Goal: Task Accomplishment & Management: Complete application form

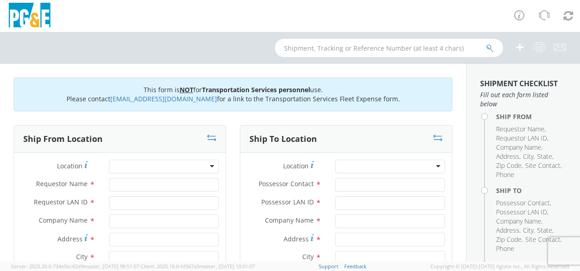
click at [203, 166] on div at bounding box center [164, 167] width 110 height 14
type input "las ga"
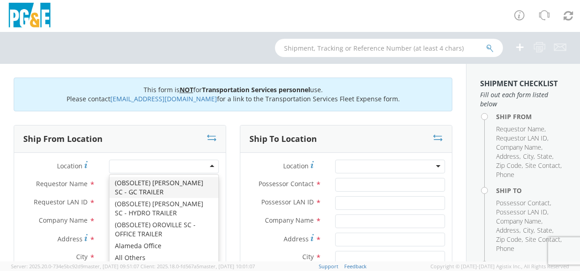
click at [192, 167] on div at bounding box center [164, 167] width 110 height 14
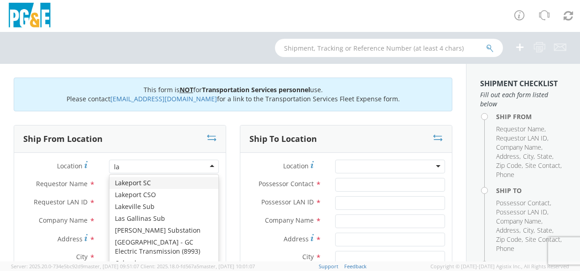
type input "las"
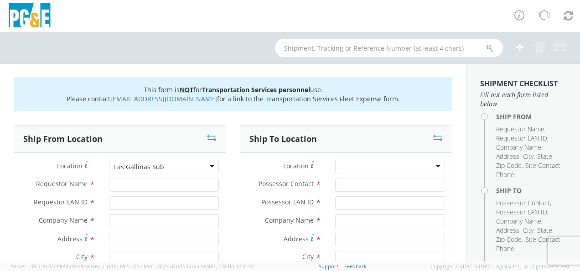
type input "PG&E"
type input "[STREET_ADDRESS]"
type input "[GEOGRAPHIC_DATA][PERSON_NAME]"
type input "94903"
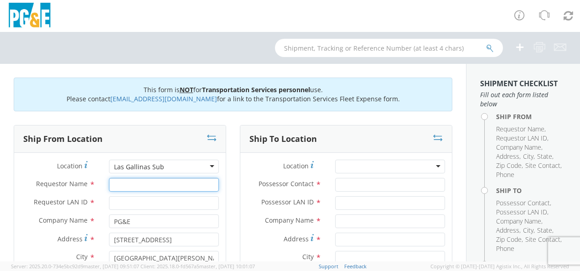
click at [186, 185] on input "Requestor Name *" at bounding box center [164, 185] width 110 height 14
type input "Max Feland"
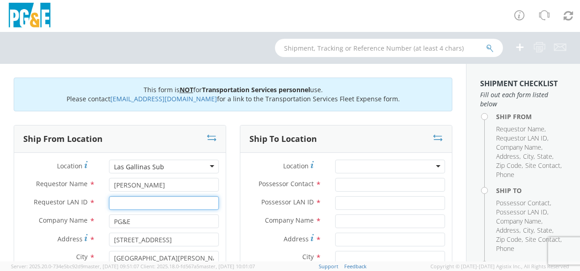
click at [178, 202] on input "Requestor LAN ID *" at bounding box center [164, 203] width 110 height 14
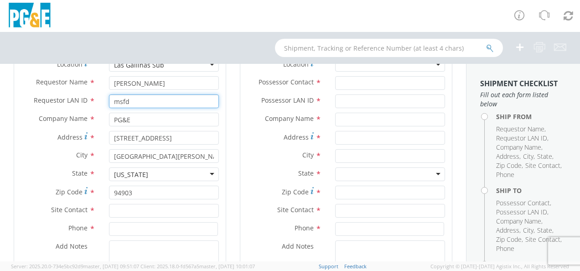
scroll to position [125, 0]
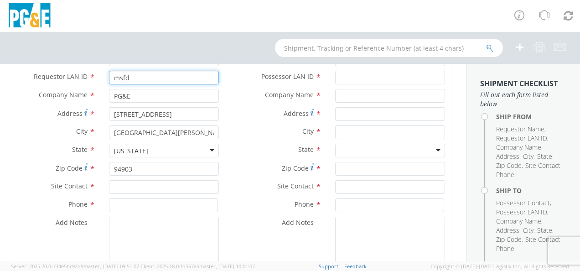
type input "msfd"
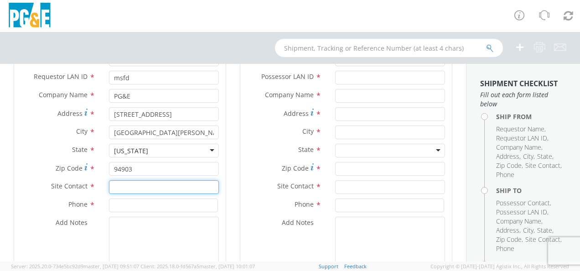
click at [187, 190] on input "text" at bounding box center [164, 187] width 110 height 14
type input "7074920026"
drag, startPoint x: 144, startPoint y: 187, endPoint x: 123, endPoint y: 183, distance: 20.8
click at [121, 184] on input "7074920026" at bounding box center [164, 187] width 110 height 14
drag, startPoint x: 150, startPoint y: 186, endPoint x: 103, endPoint y: 192, distance: 46.9
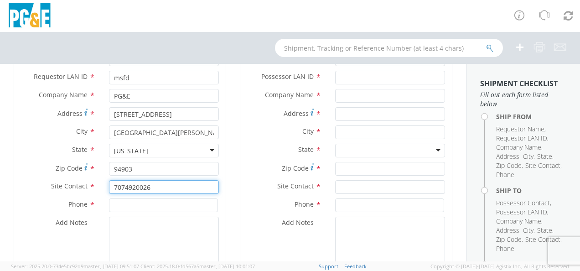
click at [103, 192] on div "7074920026" at bounding box center [164, 187] width 124 height 14
type input "[PERSON_NAME]"
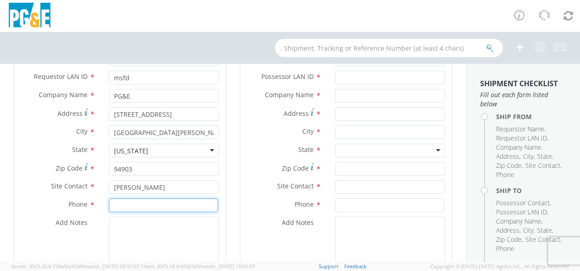
click at [133, 204] on input at bounding box center [163, 205] width 109 height 14
paste input "7074920026"
type input "7074920026"
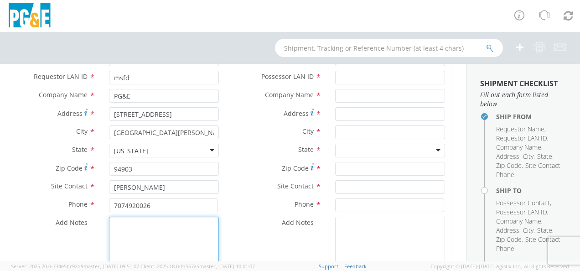
click at [189, 239] on textarea "Add Notes *" at bounding box center [164, 248] width 110 height 62
click at [174, 232] on textarea "Add Notes *" at bounding box center [164, 248] width 110 height 62
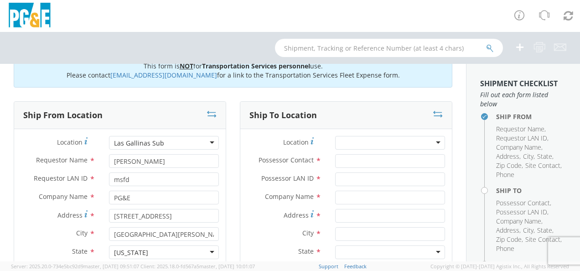
scroll to position [0, 0]
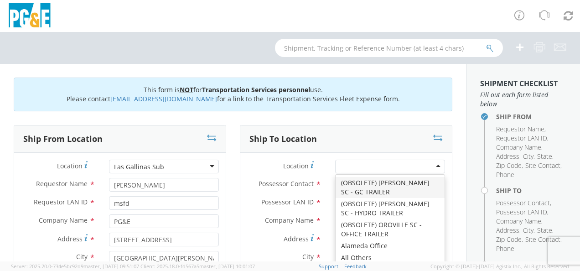
click at [406, 162] on div at bounding box center [390, 167] width 110 height 14
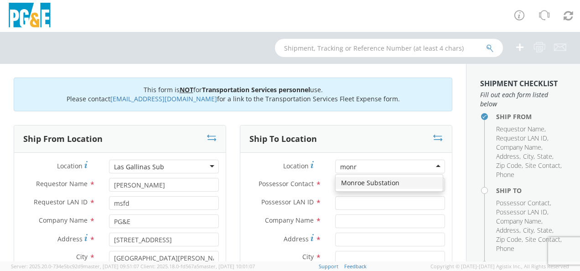
type input "monro"
type input "PG&E"
type input "[STREET_ADDRESS]"
type input "Santa [PERSON_NAME]"
type input "95403"
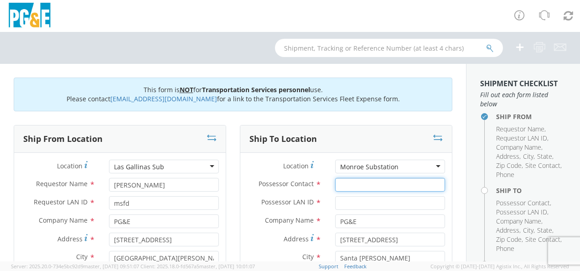
click at [405, 182] on input "Possessor Contact *" at bounding box center [390, 185] width 110 height 14
type input "Max feland"
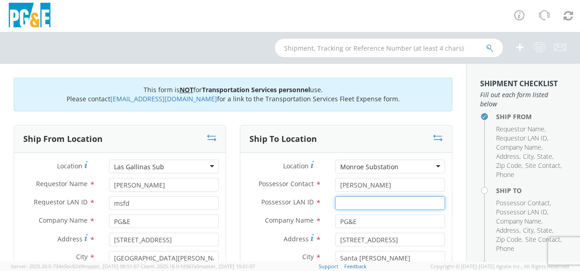
click at [400, 196] on input "Possessor LAN ID *" at bounding box center [390, 203] width 110 height 14
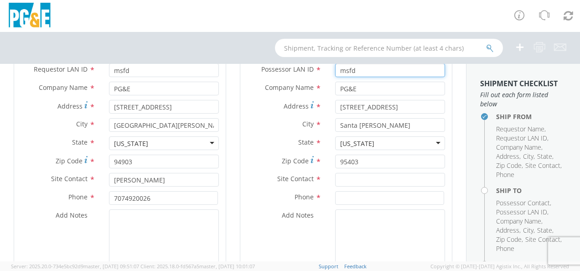
scroll to position [140, 0]
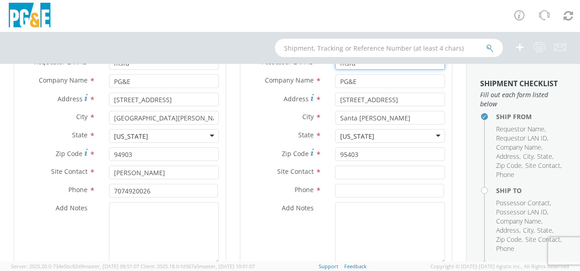
type input "msfd"
click at [409, 176] on input "text" at bounding box center [390, 173] width 110 height 14
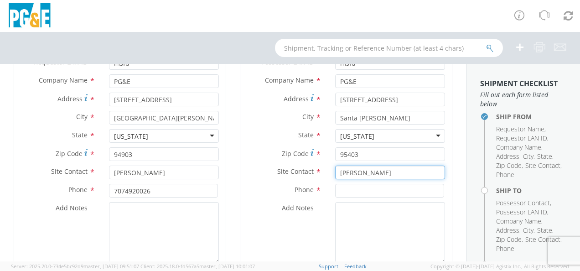
type input "[PERSON_NAME]"
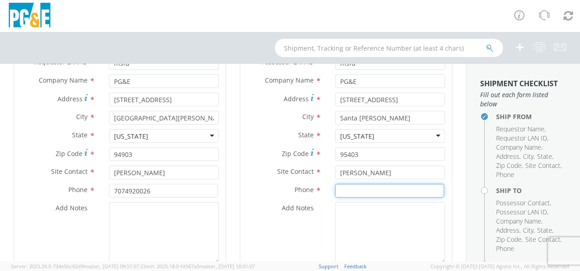
click at [408, 184] on input at bounding box center [389, 191] width 109 height 14
paste input "7074920026"
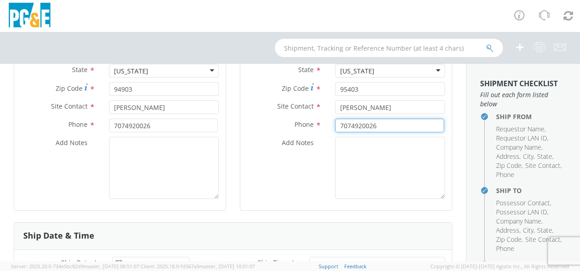
scroll to position [203, 0]
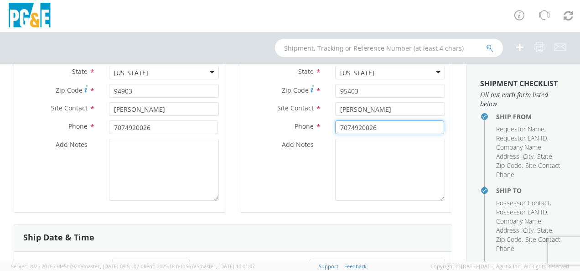
type input "7074920026"
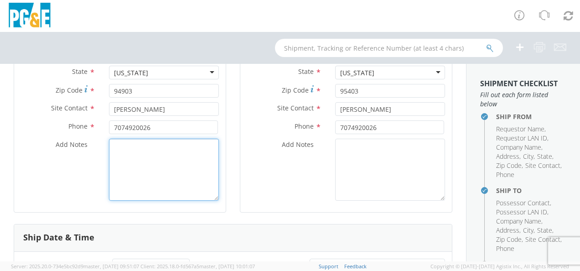
click at [161, 170] on textarea "Add Notes *" at bounding box center [164, 170] width 110 height 62
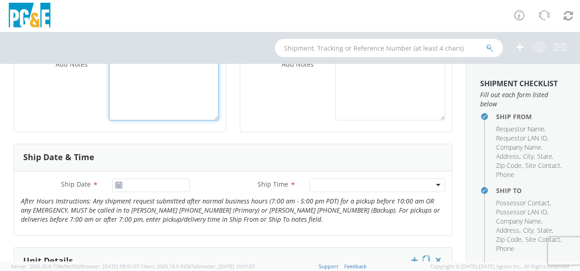
scroll to position [313, 0]
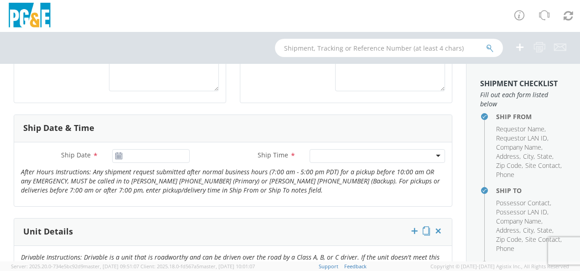
click at [116, 157] on use at bounding box center [118, 155] width 6 height 6
click at [120, 155] on use at bounding box center [118, 155] width 6 height 6
click at [116, 155] on icon at bounding box center [119, 155] width 8 height 7
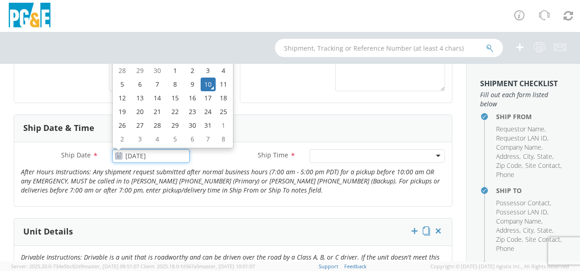
click at [135, 156] on input "[DATE]" at bounding box center [151, 156] width 78 height 14
click at [208, 96] on td "17" at bounding box center [209, 98] width 16 height 14
type input "[DATE]"
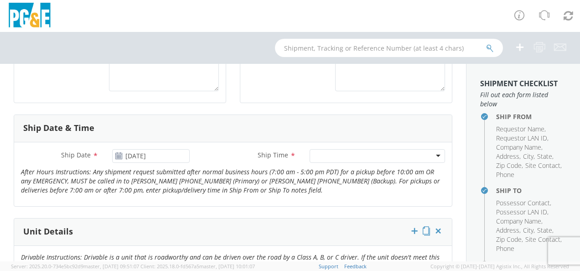
click at [341, 165] on div "Ship Time * Any Time 7:00 am - 10:00 am 10:00 am - 1:00 pm 1:00 pm - 4:00 pm 4:…" at bounding box center [324, 158] width 255 height 18
click at [347, 163] on div "Ship Time * Any Time 7:00 am - 10:00 am 10:00 am - 1:00 pm 1:00 pm - 4:00 pm 4:…" at bounding box center [324, 158] width 255 height 18
click at [350, 157] on div at bounding box center [377, 156] width 135 height 14
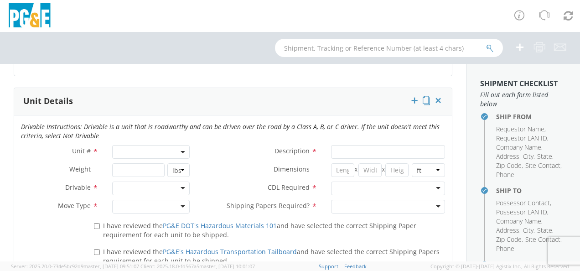
scroll to position [447, 0]
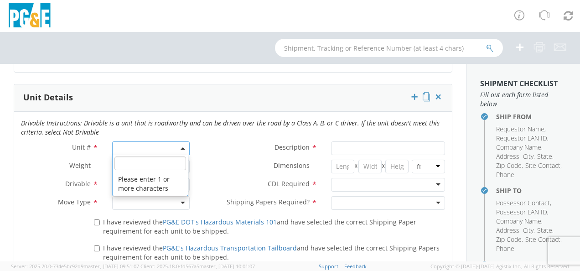
click at [182, 149] on span at bounding box center [151, 148] width 78 height 14
click at [169, 163] on input "search" at bounding box center [150, 163] width 72 height 14
type input "other"
click at [233, 149] on label "Description *" at bounding box center [261, 147] width 128 height 12
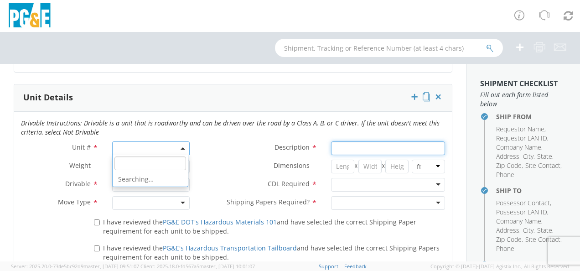
click at [331, 149] on input "Description *" at bounding box center [388, 148] width 114 height 14
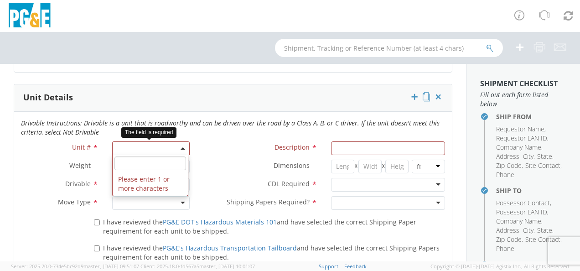
click at [183, 148] on span at bounding box center [151, 148] width 78 height 14
click at [170, 163] on input "search" at bounding box center [150, 163] width 72 height 14
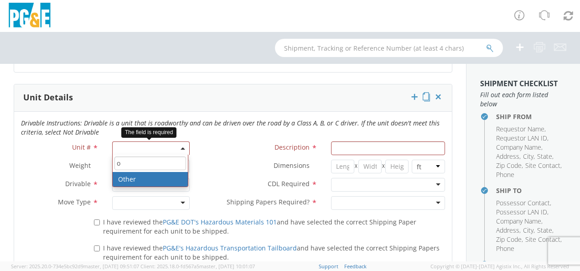
type input "o"
select select "Other"
select select "? undefined:undefined ?"
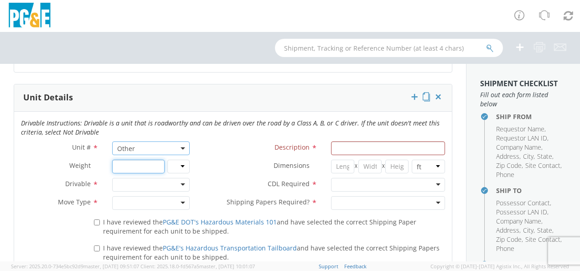
click at [141, 163] on input "number" at bounding box center [138, 167] width 52 height 14
click at [179, 179] on div at bounding box center [151, 185] width 78 height 14
click at [172, 201] on div at bounding box center [151, 203] width 78 height 14
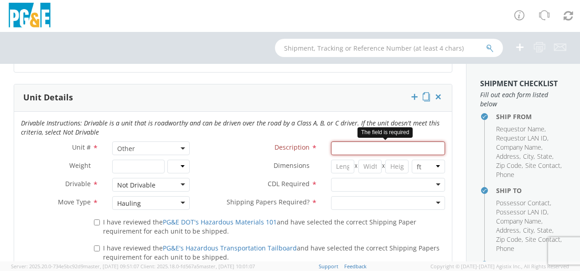
click at [370, 148] on input "Description *" at bounding box center [388, 148] width 114 height 14
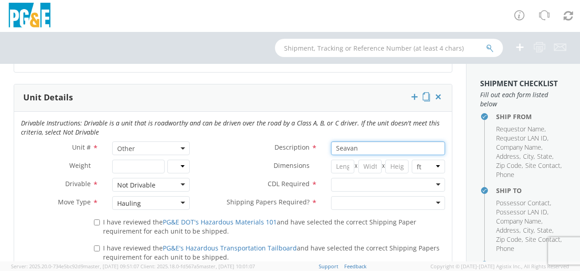
type input "Seavan"
click at [339, 165] on input "number" at bounding box center [342, 167] width 23 height 14
type input "20"
type input "8"
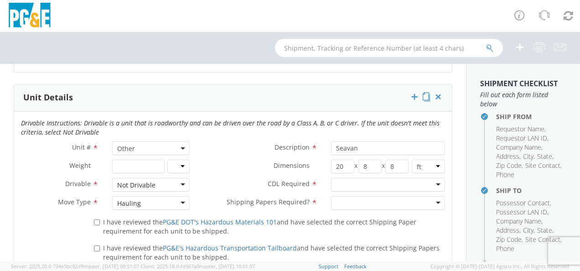
click at [359, 180] on div at bounding box center [388, 185] width 114 height 14
click at [425, 202] on div at bounding box center [388, 203] width 114 height 14
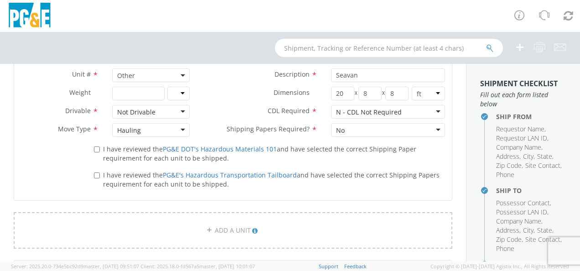
scroll to position [535, 0]
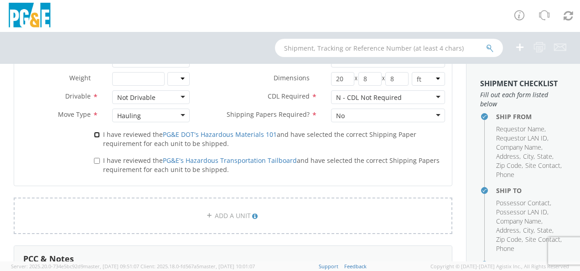
click at [94, 135] on input "I have reviewed the PG&E DOT's Hazardous Materials 101 and have selected the co…" at bounding box center [97, 135] width 6 height 6
checkbox input "true"
click at [94, 158] on input "I have reviewed the PG&E's Hazardous Transportation Tailboard and have selected…" at bounding box center [97, 161] width 6 height 6
checkbox input "true"
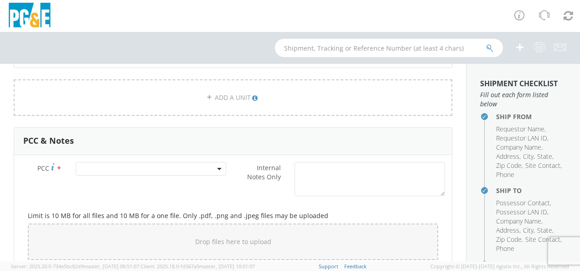
scroll to position [658, 0]
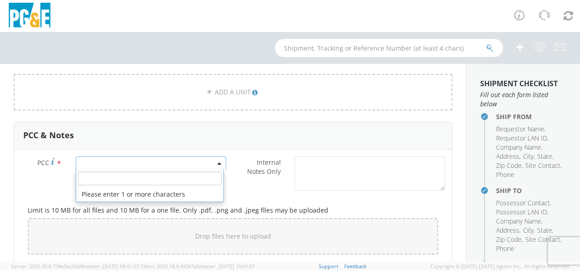
click at [183, 164] on span at bounding box center [151, 163] width 151 height 14
click at [183, 172] on input "number" at bounding box center [150, 179] width 144 height 14
type input "74062842"
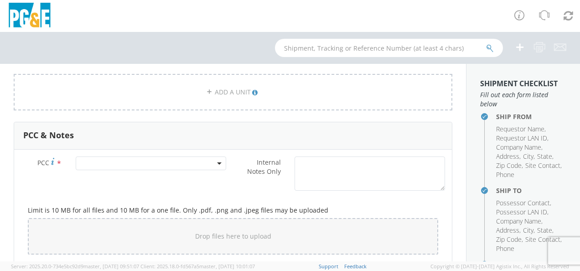
click at [256, 199] on div "Limit is 10 MB for all files and 10 MB for a one file. Only .pdf, .png and .jpe…" at bounding box center [233, 228] width 424 height 66
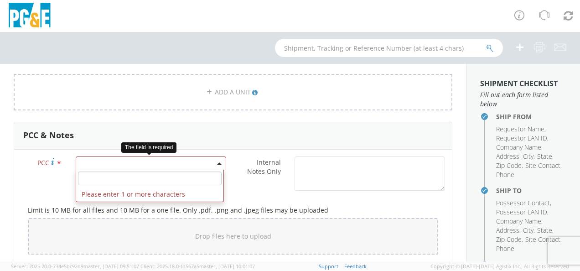
click at [219, 165] on span at bounding box center [151, 163] width 151 height 14
click at [205, 180] on input "number" at bounding box center [150, 179] width 144 height 14
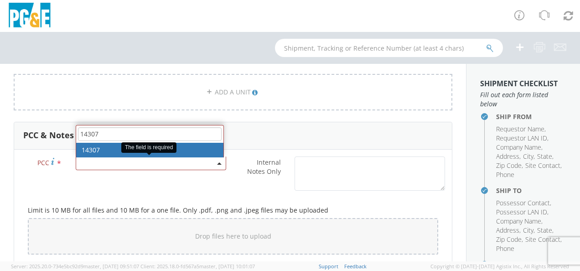
type input "14307"
select select "14307"
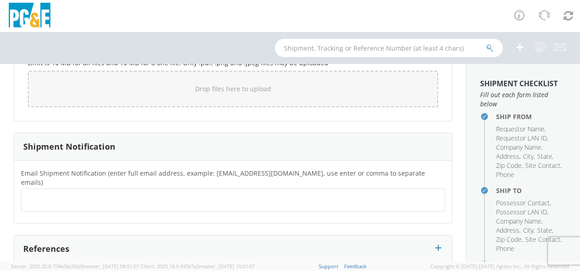
scroll to position [857, 0]
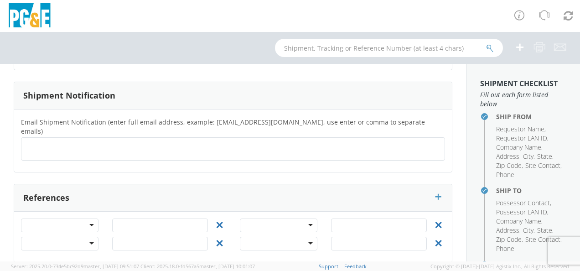
click at [91, 141] on ul at bounding box center [233, 148] width 416 height 15
type input "[EMAIL_ADDRESS][DOMAIN_NAME]"
click at [110, 141] on ul at bounding box center [233, 148] width 416 height 15
click at [75, 222] on div "Job Number Order Number Project Work Order" at bounding box center [59, 228] width 91 height 18
click at [78, 219] on div at bounding box center [60, 226] width 78 height 14
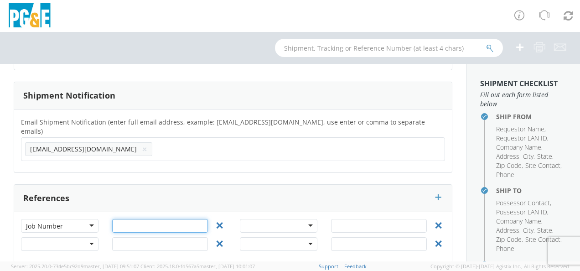
click at [125, 219] on input "text" at bounding box center [160, 226] width 96 height 14
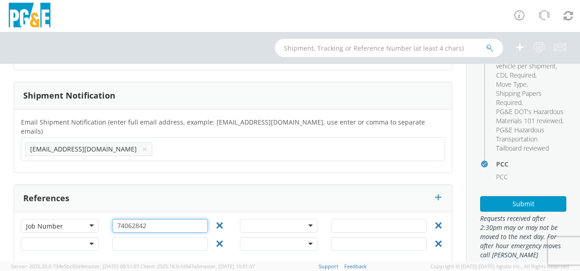
scroll to position [282, 0]
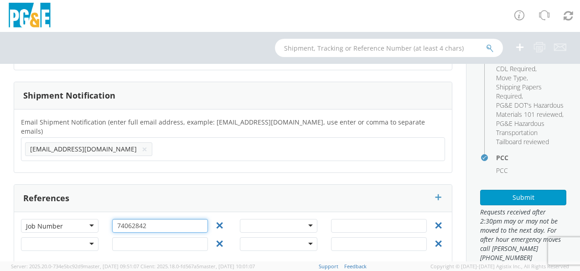
type input "74062842"
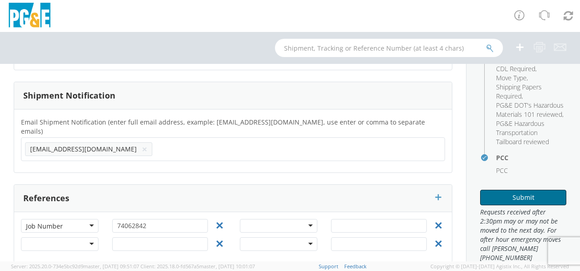
click at [518, 205] on button "Submit" at bounding box center [523, 198] width 86 height 16
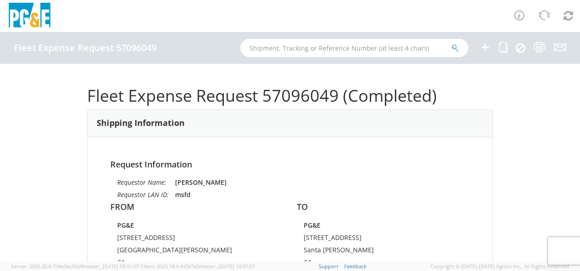
click at [39, 25] on img at bounding box center [30, 16] width 46 height 27
click at [146, 51] on h4 "Fleet Expense Request 57096049" at bounding box center [85, 48] width 143 height 10
click at [16, 11] on img at bounding box center [30, 16] width 46 height 27
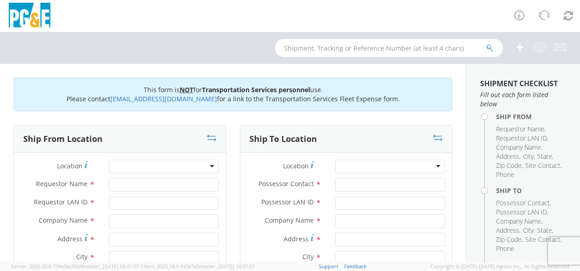
click at [210, 167] on div at bounding box center [164, 167] width 110 height 14
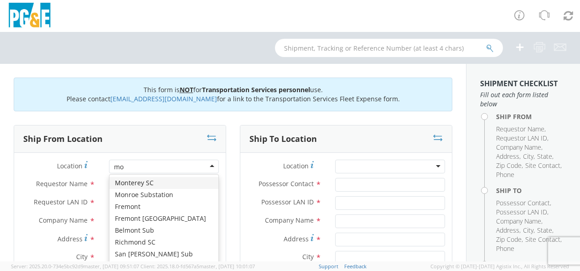
type input "m"
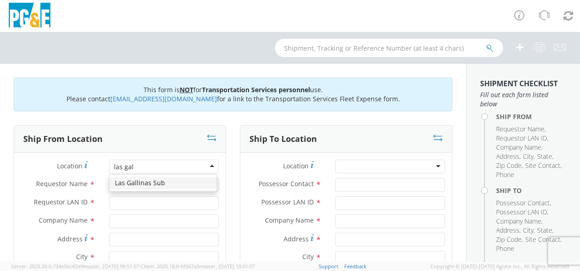
type input "las gall"
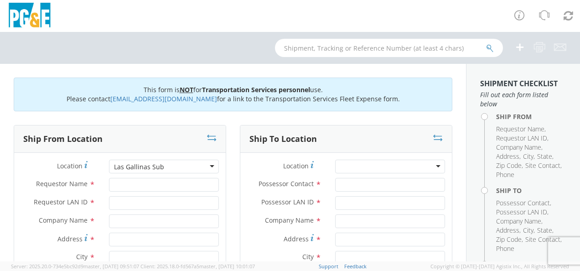
type input "PG&E"
type input "[STREET_ADDRESS]"
type input "[GEOGRAPHIC_DATA][PERSON_NAME]"
type input "94903"
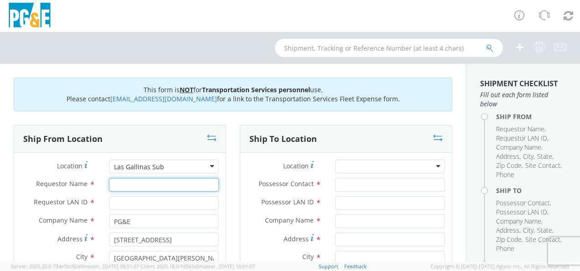
click at [200, 184] on input "Requestor Name *" at bounding box center [164, 185] width 110 height 14
type input "[PERSON_NAME]"
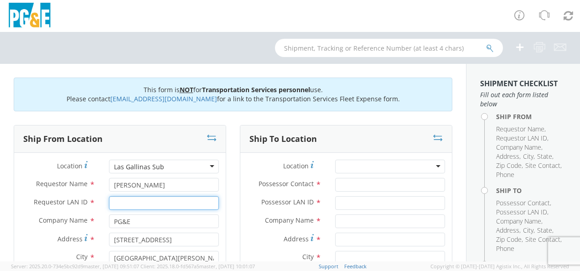
click at [192, 204] on input "Requestor LAN ID *" at bounding box center [164, 203] width 110 height 14
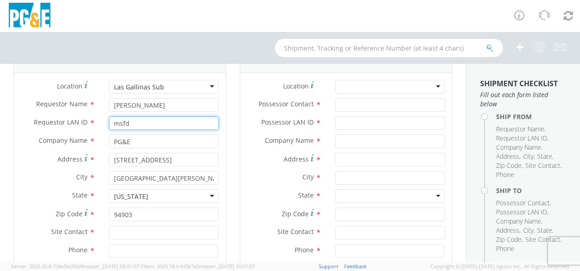
scroll to position [116, 0]
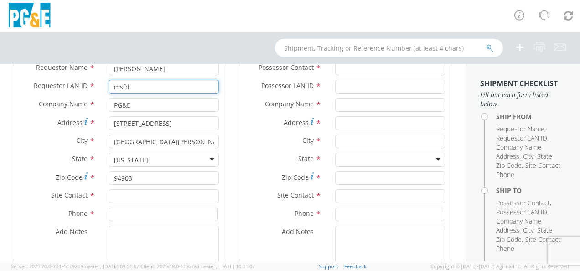
type input "msfd"
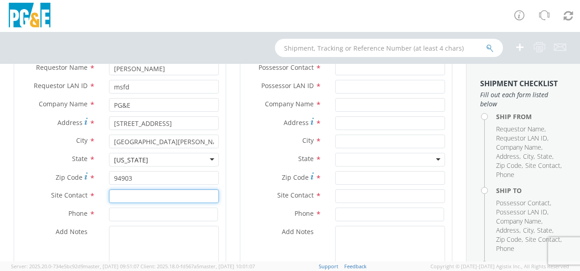
click at [202, 196] on input "text" at bounding box center [164, 196] width 110 height 14
type input "[PERSON_NAME]"
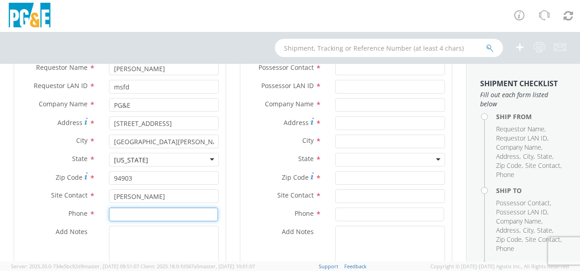
click at [199, 208] on input at bounding box center [163, 215] width 109 height 14
paste input "7074920026"
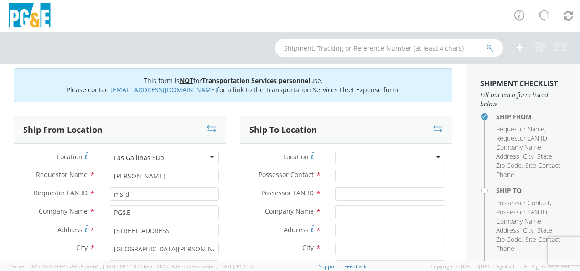
scroll to position [0, 0]
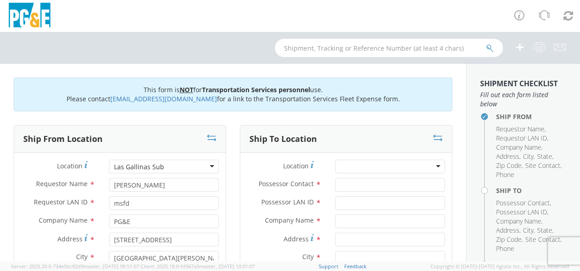
type input "7074920026"
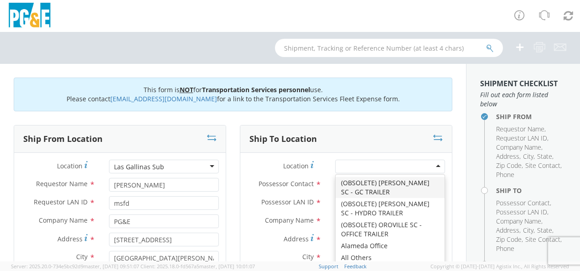
click at [421, 167] on div at bounding box center [390, 167] width 110 height 14
type input "mon"
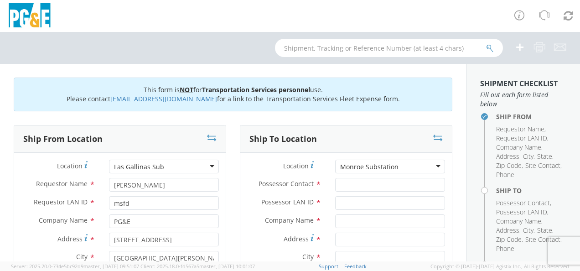
type input "PG&E"
type input "[STREET_ADDRESS]"
type input "Santa [PERSON_NAME]"
type input "95403"
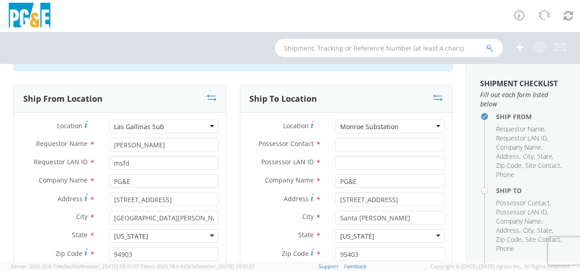
scroll to position [42, 0]
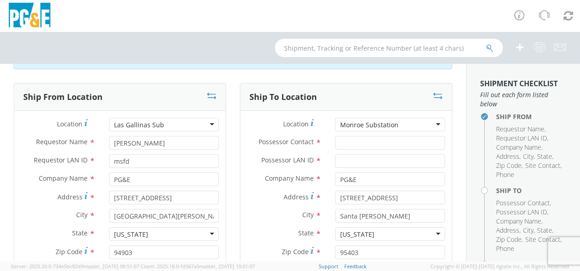
click at [427, 134] on div "Location * [GEOGRAPHIC_DATA] [GEOGRAPHIC_DATA] (OBSOLETE) [PERSON_NAME] SC - GC…" at bounding box center [346, 127] width 212 height 18
click at [427, 137] on input "Possessor Contact *" at bounding box center [390, 143] width 110 height 14
type input "[PERSON_NAME]"
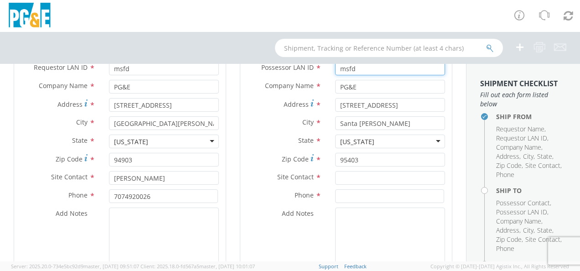
scroll to position [142, 0]
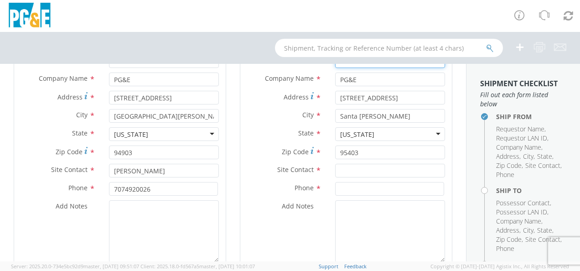
type input "msfd"
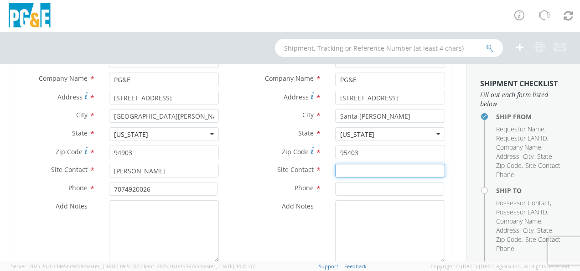
click at [416, 168] on input "text" at bounding box center [390, 171] width 110 height 14
type input "[PERSON_NAME]"
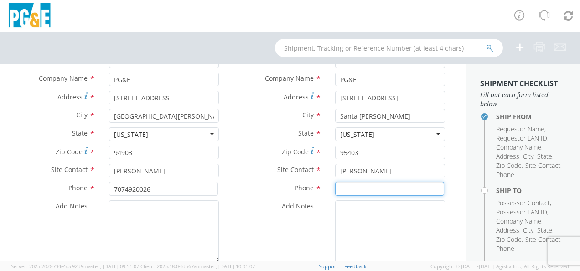
paste input "7074920026"
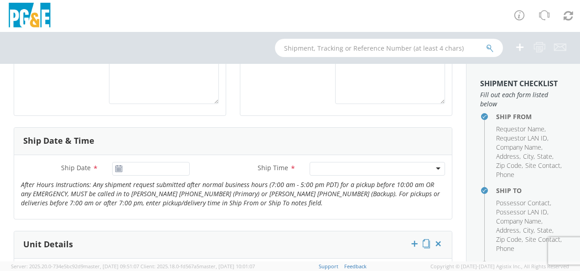
scroll to position [307, 0]
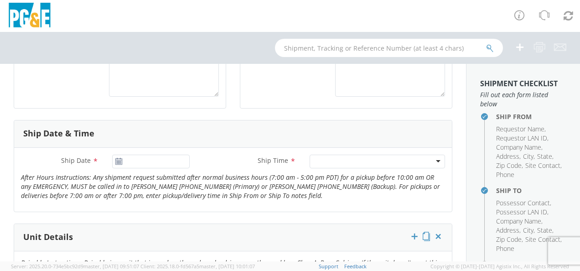
type input "7074920026"
click at [147, 161] on input "[DATE]" at bounding box center [151, 162] width 78 height 14
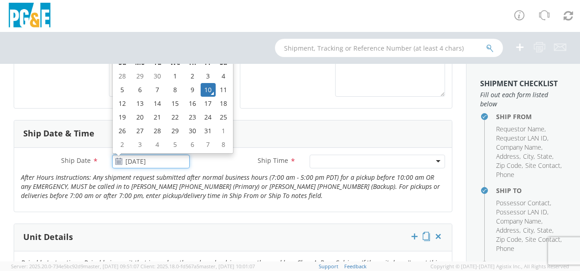
click at [207, 106] on td "17" at bounding box center [209, 104] width 16 height 14
type input "[DATE]"
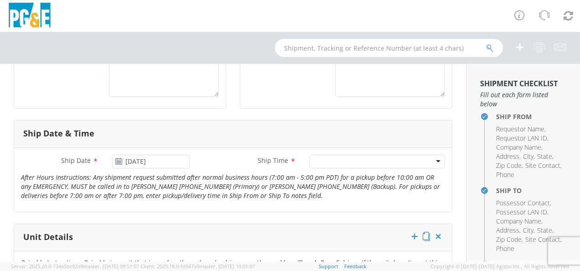
click at [432, 160] on div at bounding box center [377, 162] width 135 height 14
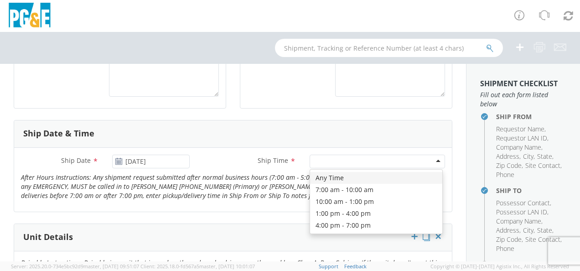
click at [401, 189] on div "Ship Date * [DATE] Ship Time * Any Time 7:00 am - 10:00 am 10:00 am - 1:00 pm 1…" at bounding box center [233, 180] width 438 height 50
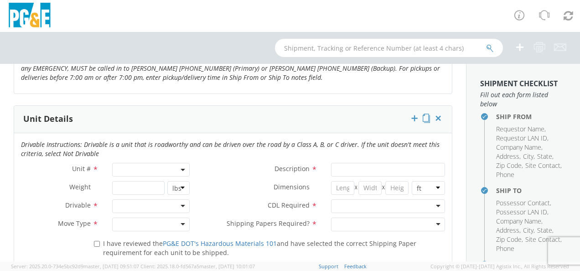
scroll to position [430, 0]
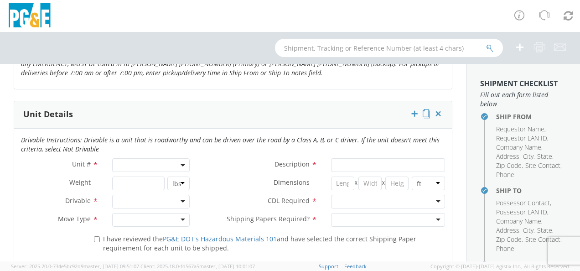
click at [181, 164] on b at bounding box center [183, 165] width 5 height 2
click at [161, 182] on input "search" at bounding box center [150, 180] width 72 height 14
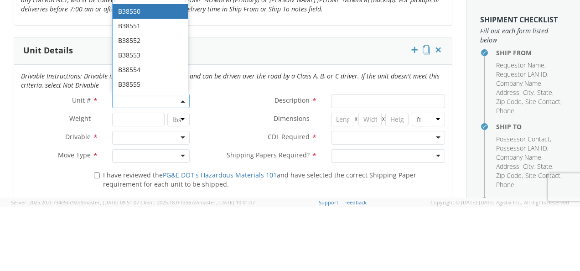
type input "b38551"
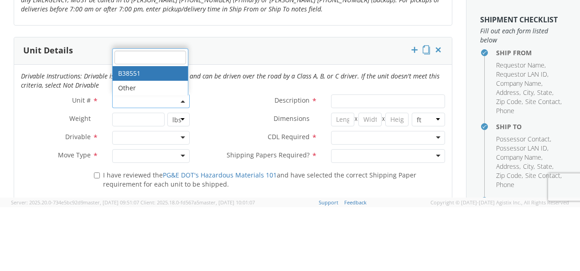
select select "B38551"
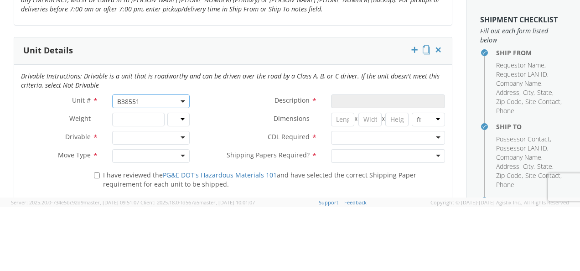
type input "EQ; MAN LIFT - SCISSOR"
select select "? object:null ?"
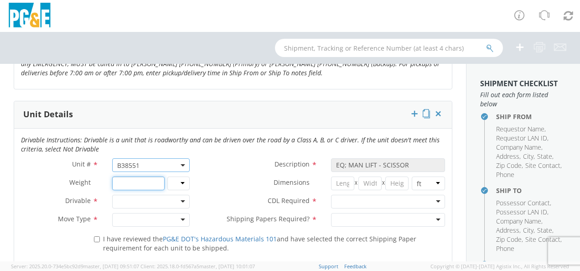
click at [146, 185] on input "number" at bounding box center [138, 184] width 52 height 14
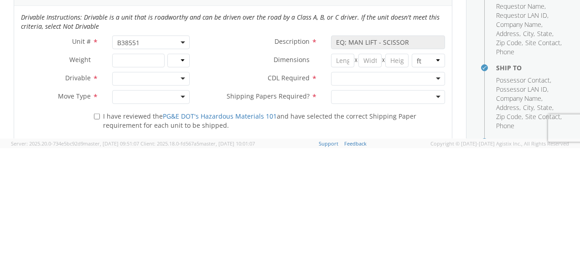
click at [180, 200] on div at bounding box center [151, 202] width 78 height 14
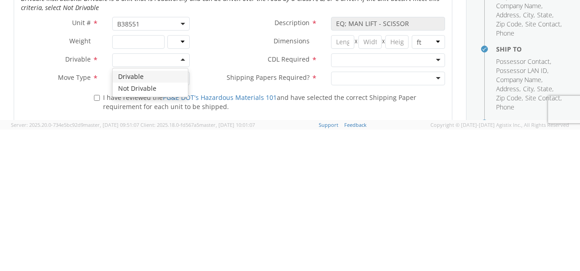
click at [154, 234] on div "Drivable Not Drivable" at bounding box center [150, 224] width 75 height 28
click at [147, 236] on div "Drivable Not Drivable" at bounding box center [150, 224] width 75 height 28
click at [142, 233] on div "Drivable Instructions: Drivable is a unit that is roadworthy and can be driven …" at bounding box center [233, 209] width 438 height 161
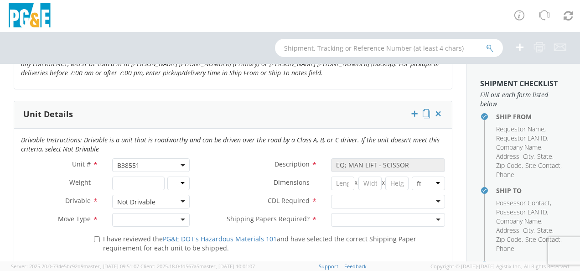
click at [186, 213] on div at bounding box center [151, 220] width 78 height 14
click at [203, 206] on div "CDL Required * N - CDL Not Required Y - CDL Required" at bounding box center [324, 202] width 255 height 14
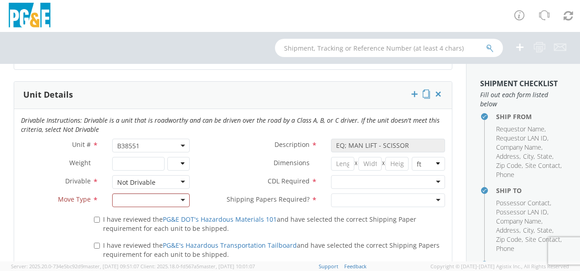
scroll to position [467, 0]
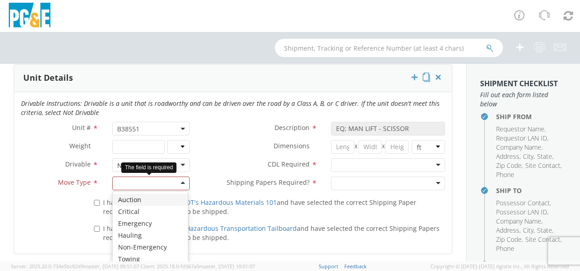
click at [184, 185] on div at bounding box center [151, 184] width 78 height 14
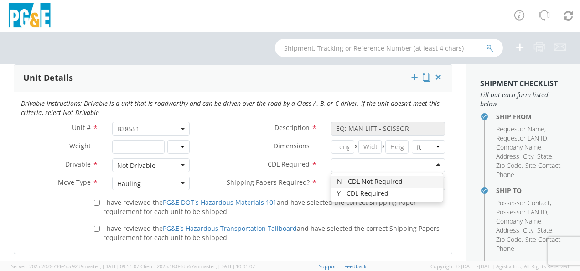
click at [434, 164] on div at bounding box center [388, 165] width 114 height 14
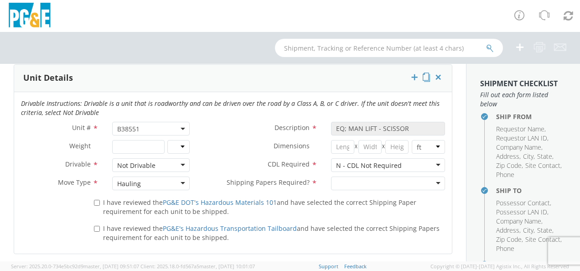
click at [428, 181] on div at bounding box center [388, 184] width 114 height 14
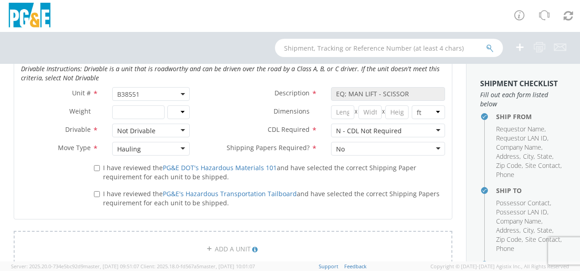
scroll to position [517, 0]
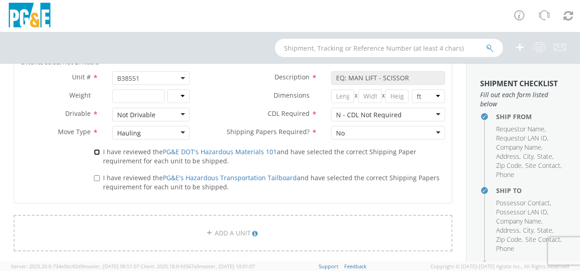
click at [97, 149] on input "I have reviewed the PG&E DOT's Hazardous Materials 101 and have selected the co…" at bounding box center [97, 152] width 6 height 6
checkbox input "true"
click at [95, 175] on input "I have reviewed the PG&E's Hazardous Transportation Tailboard and have selected…" at bounding box center [97, 178] width 6 height 6
checkbox input "true"
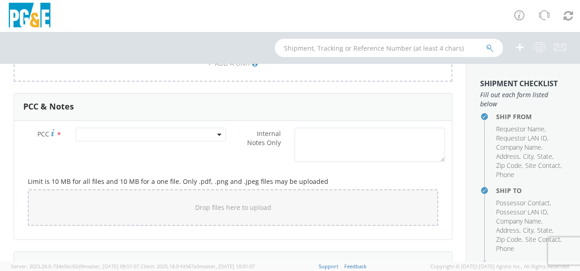
scroll to position [698, 0]
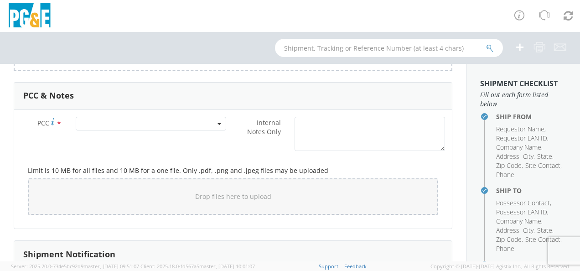
click at [213, 122] on span at bounding box center [151, 124] width 151 height 14
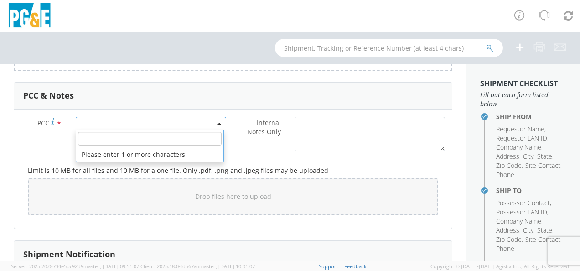
click at [210, 138] on input "number" at bounding box center [150, 139] width 144 height 14
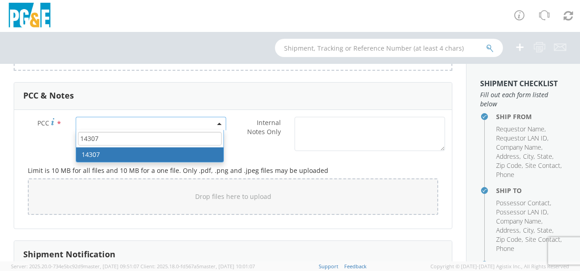
type input "14307"
select select "14307"
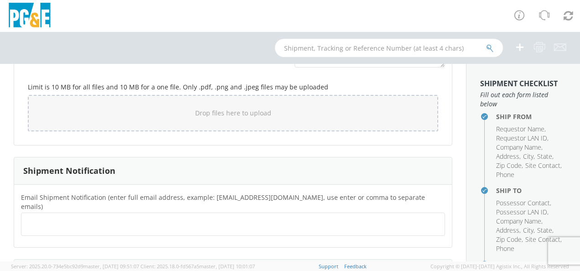
scroll to position [812, 0]
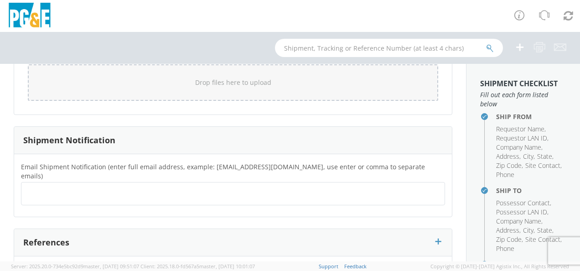
click at [270, 182] on div at bounding box center [233, 193] width 424 height 23
type input "[EMAIL_ADDRESS][DOMAIN_NAME]"
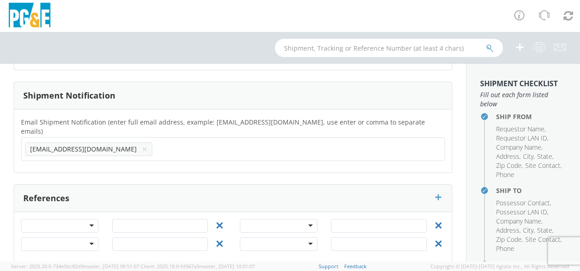
click at [89, 219] on div at bounding box center [60, 226] width 78 height 14
click at [137, 219] on input "text" at bounding box center [160, 226] width 96 height 14
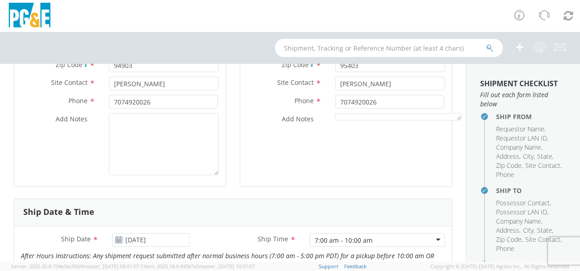
scroll to position [196, 0]
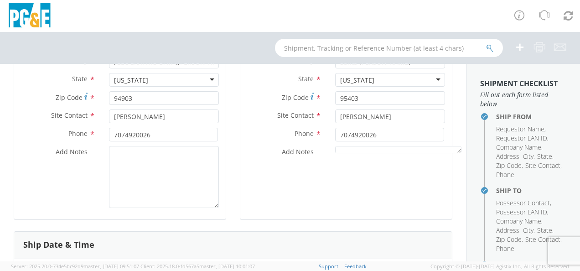
type input "74062842"
drag, startPoint x: 447, startPoint y: 111, endPoint x: 446, endPoint y: 102, distance: 9.1
click at [446, 102] on div "Ship To Location Location * [GEOGRAPHIC_DATA] Substation [GEOGRAPHIC_DATA] (OBS…" at bounding box center [346, 80] width 226 height 302
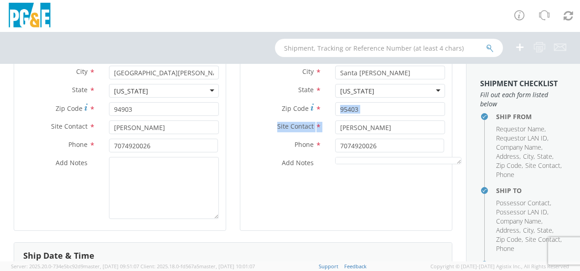
scroll to position [224, 0]
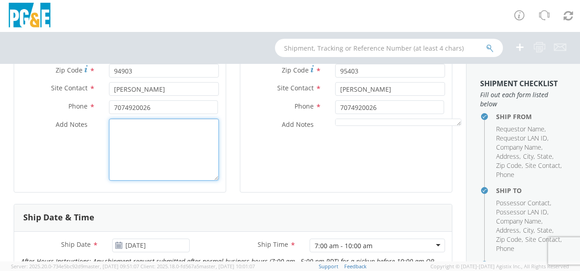
click at [183, 138] on textarea "Add Notes *" at bounding box center [164, 150] width 110 height 62
type textarea "spoke with [PERSON_NAME] a civic center he will handle the move"
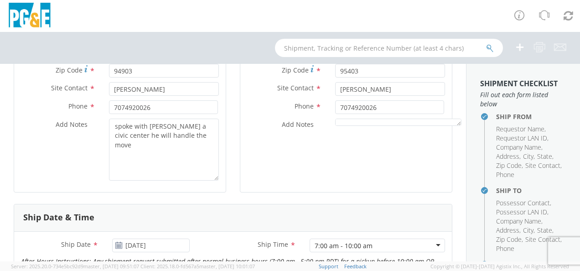
click at [467, 137] on aside "Shipment Checklist Fill out each form listed below Ship From Requestor Name , R…" at bounding box center [523, 163] width 114 height 198
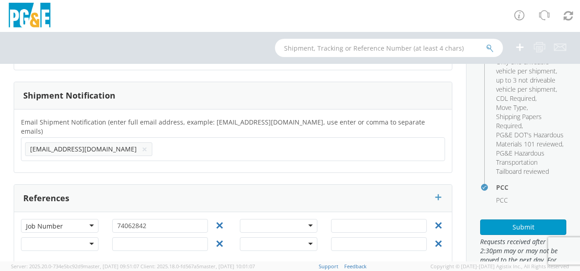
scroll to position [319, 0]
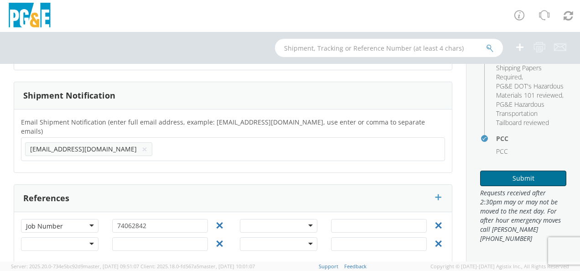
click at [525, 182] on button "Submit" at bounding box center [523, 179] width 86 height 16
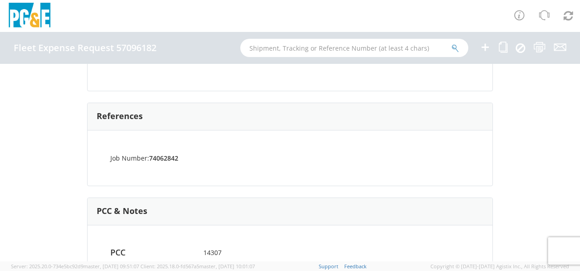
scroll to position [536, 0]
